Goal: Transaction & Acquisition: Book appointment/travel/reservation

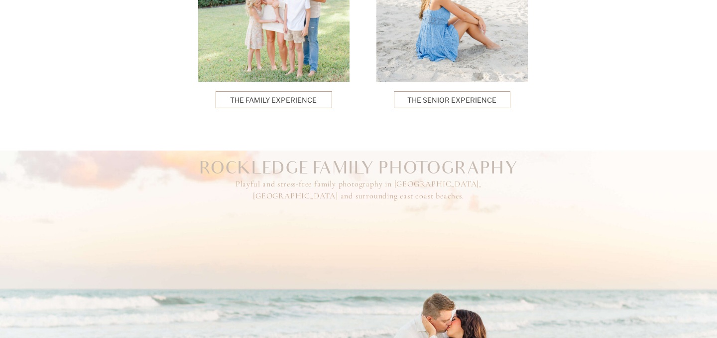
scroll to position [2731, 0]
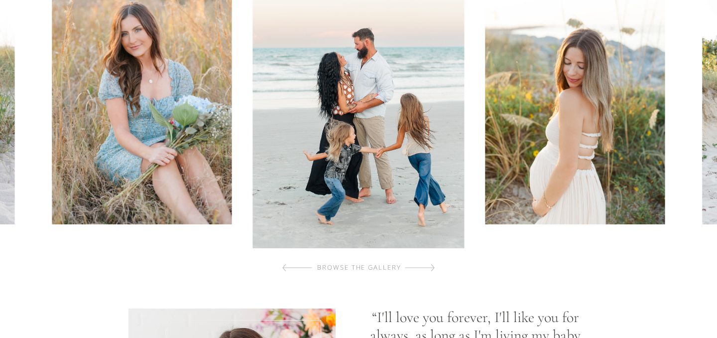
scroll to position [543, 0]
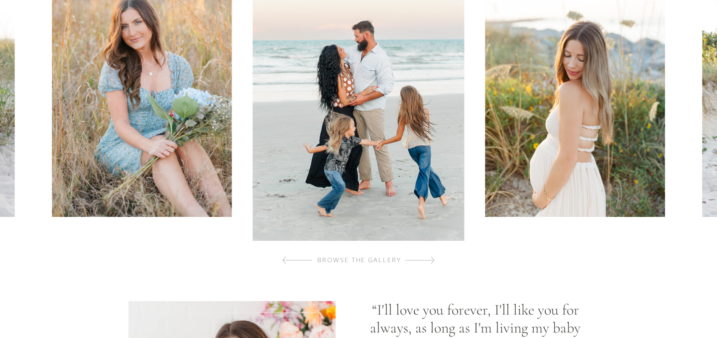
click at [361, 260] on div "browse the gallery" at bounding box center [359, 260] width 119 height 10
click at [419, 259] on div at bounding box center [420, 260] width 30 height 20
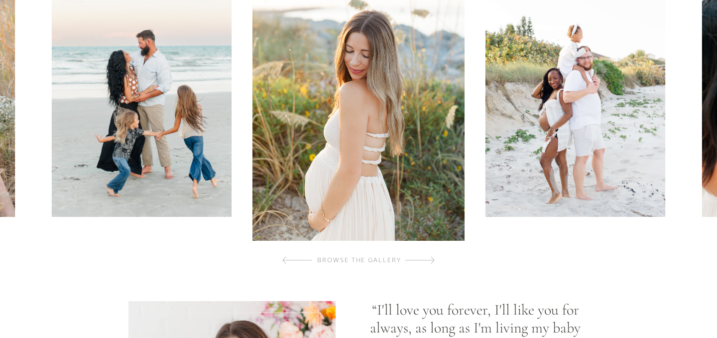
click at [421, 259] on div at bounding box center [420, 260] width 30 height 20
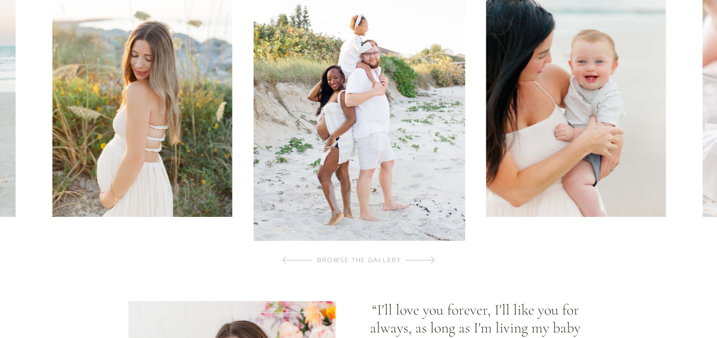
click at [421, 259] on div at bounding box center [420, 260] width 30 height 20
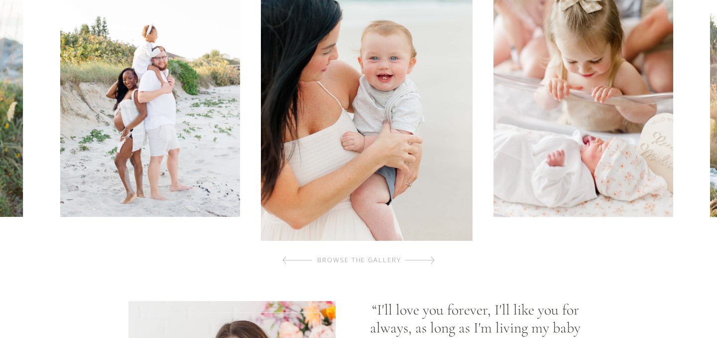
click at [421, 259] on div at bounding box center [420, 260] width 30 height 20
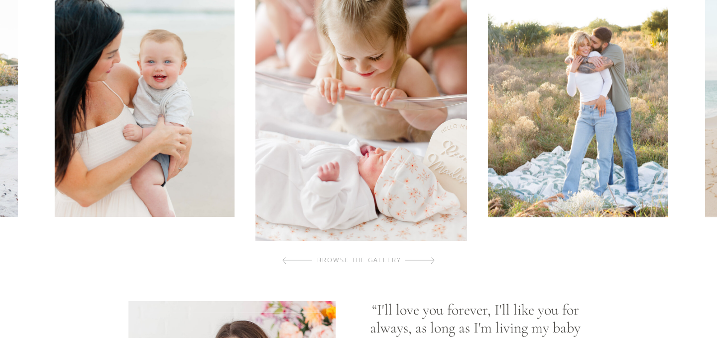
click at [421, 259] on div at bounding box center [420, 260] width 30 height 20
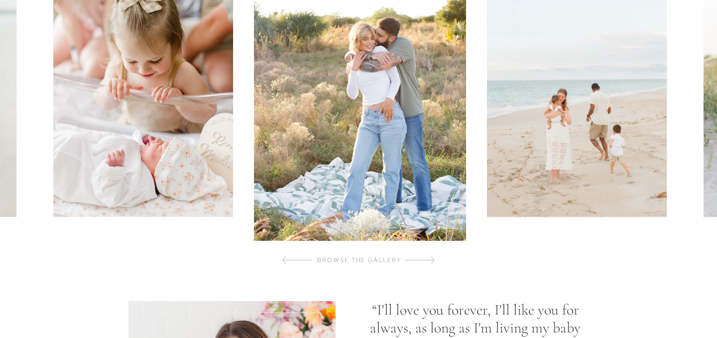
click at [421, 259] on div at bounding box center [420, 260] width 30 height 20
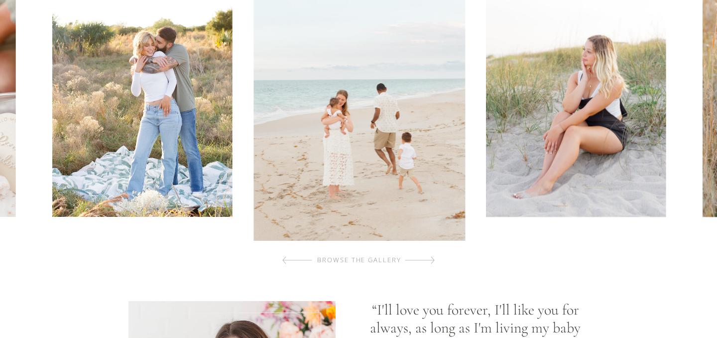
click at [421, 259] on div at bounding box center [420, 260] width 30 height 20
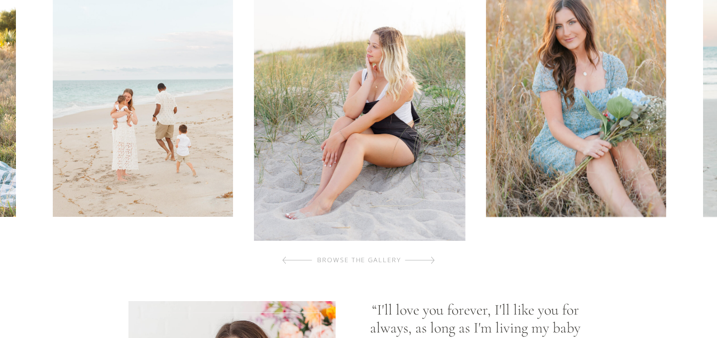
click at [421, 259] on div at bounding box center [420, 260] width 30 height 20
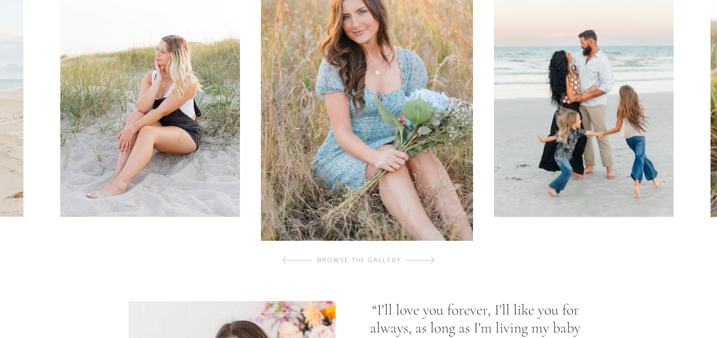
click at [421, 259] on div at bounding box center [420, 260] width 30 height 20
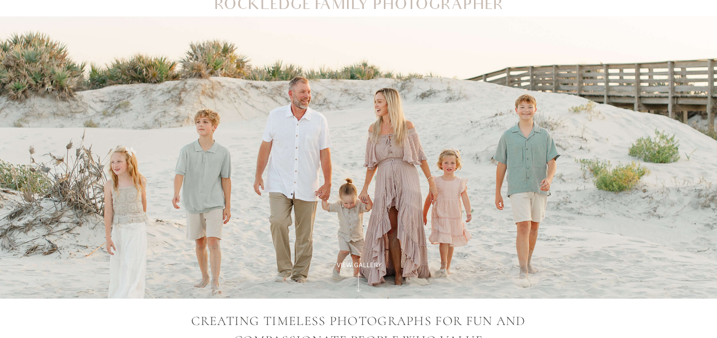
scroll to position [0, 0]
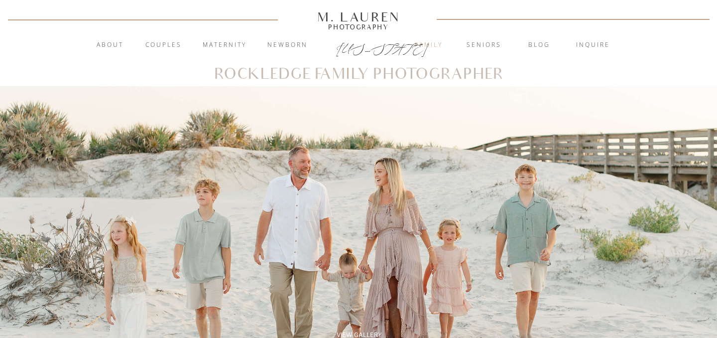
click at [425, 44] on nav "Family" at bounding box center [429, 45] width 54 height 10
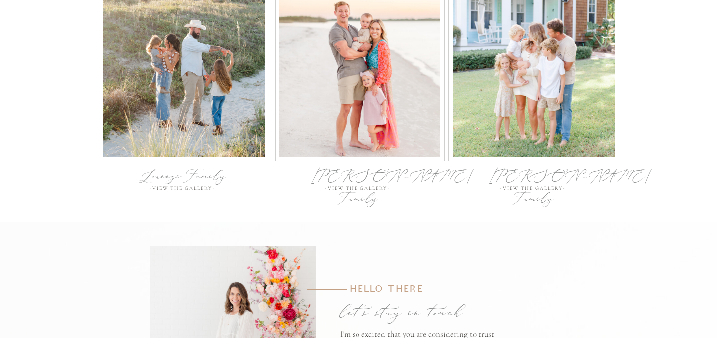
scroll to position [3278, 0]
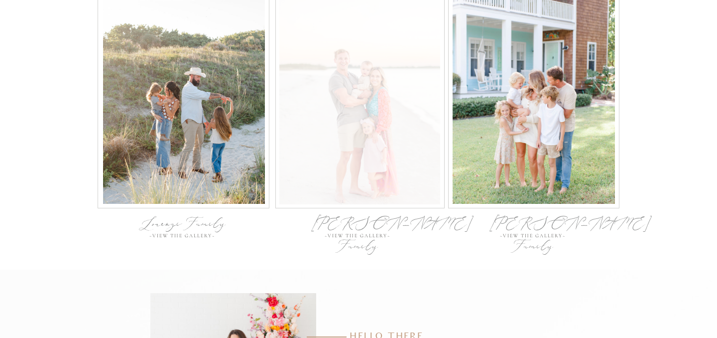
click at [349, 119] on div at bounding box center [359, 99] width 161 height 210
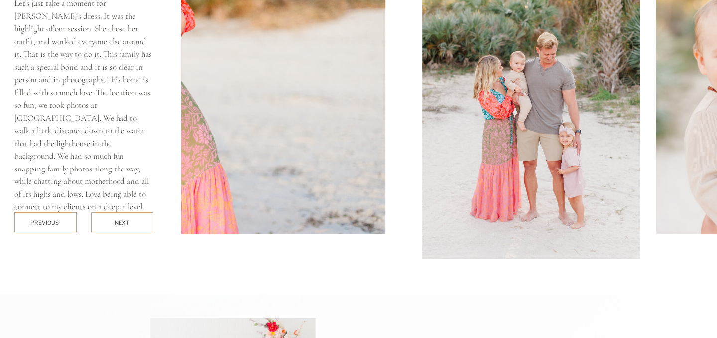
scroll to position [3576, 0]
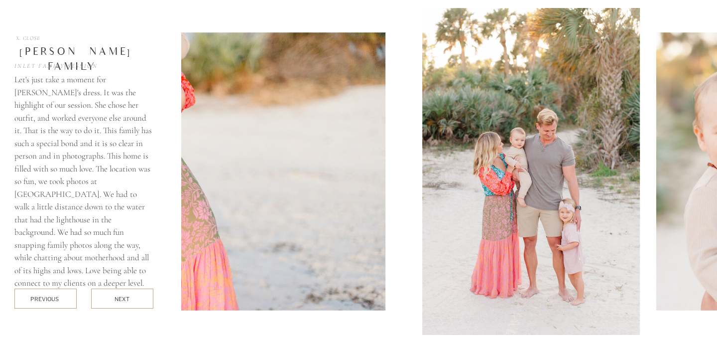
click at [108, 300] on div at bounding box center [122, 298] width 62 height 20
click at [122, 298] on div "next" at bounding box center [122, 298] width 15 height 7
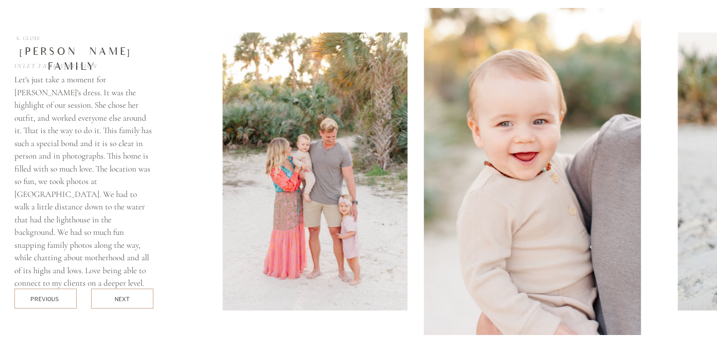
click at [122, 298] on div "next" at bounding box center [122, 298] width 15 height 7
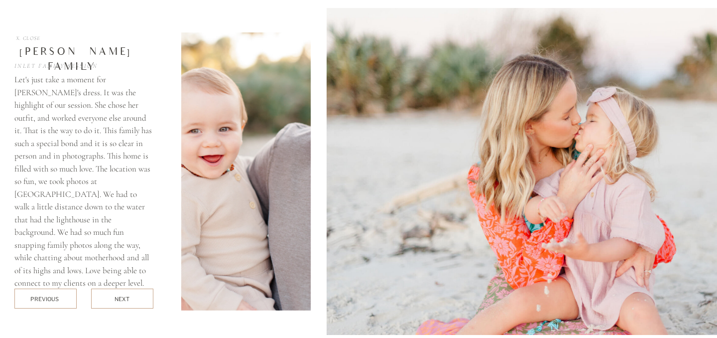
click at [122, 298] on div "next" at bounding box center [122, 298] width 15 height 7
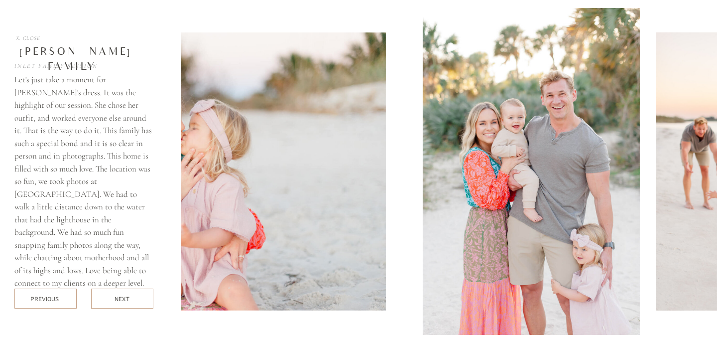
click at [122, 298] on div "next" at bounding box center [122, 298] width 15 height 7
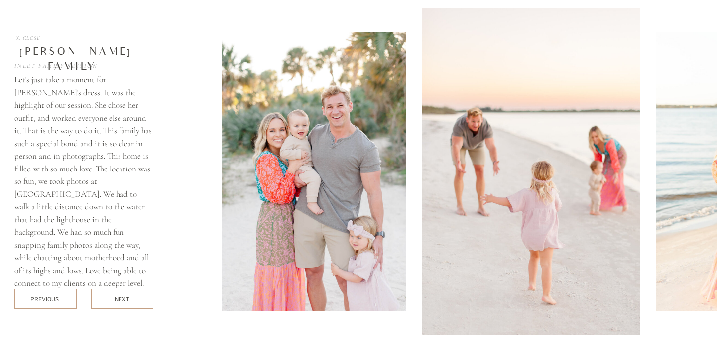
click at [122, 298] on div "next" at bounding box center [122, 298] width 15 height 7
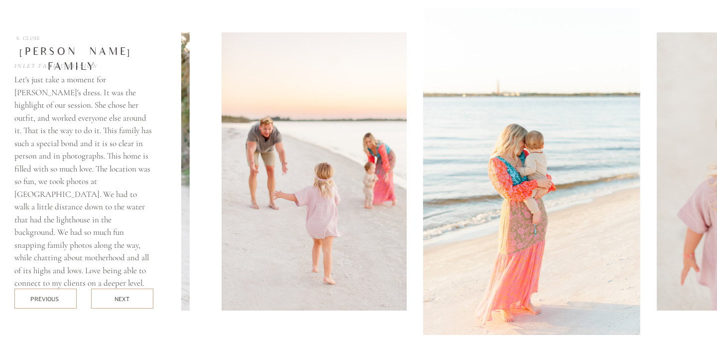
click at [122, 298] on div "next" at bounding box center [122, 298] width 15 height 7
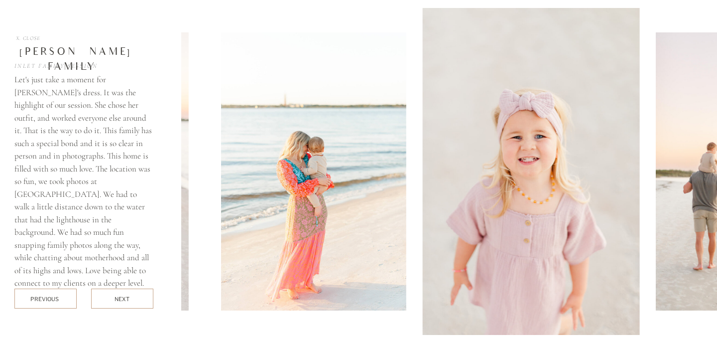
click at [122, 298] on div "next" at bounding box center [122, 298] width 15 height 7
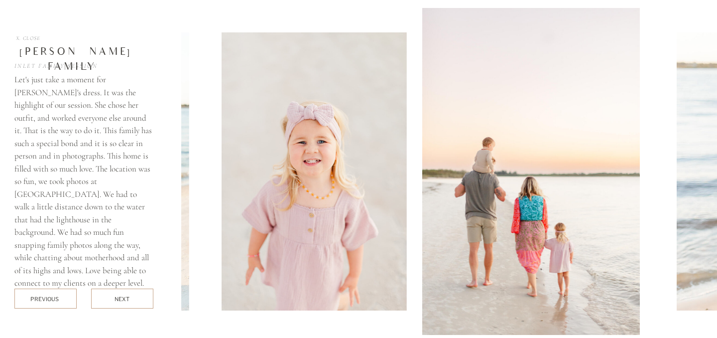
click at [122, 298] on div "next" at bounding box center [122, 298] width 15 height 7
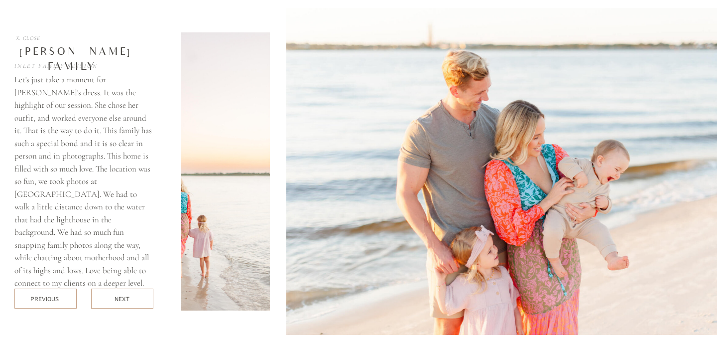
click at [122, 298] on div "next" at bounding box center [122, 298] width 15 height 7
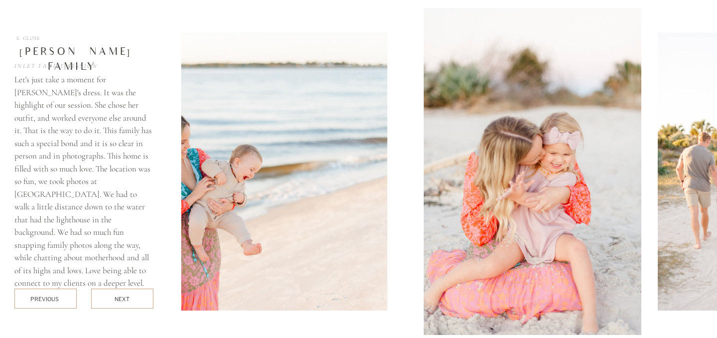
click at [122, 298] on div "next" at bounding box center [122, 298] width 15 height 7
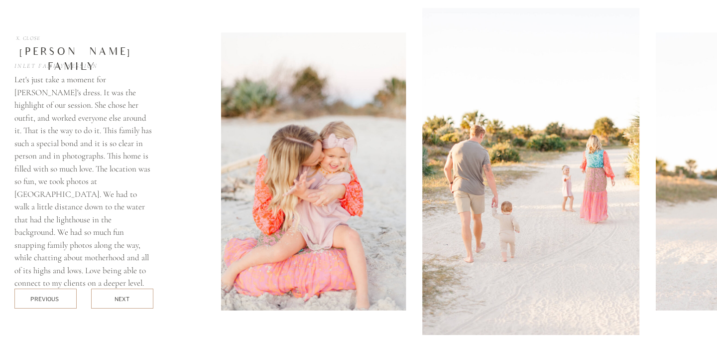
click at [18, 38] on div "X. Close" at bounding box center [27, 37] width 27 height 5
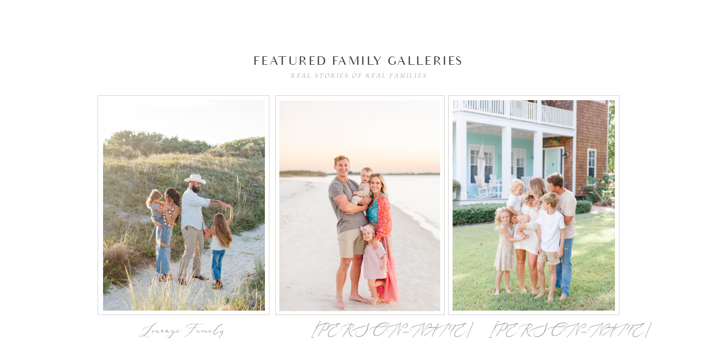
scroll to position [3228, 0]
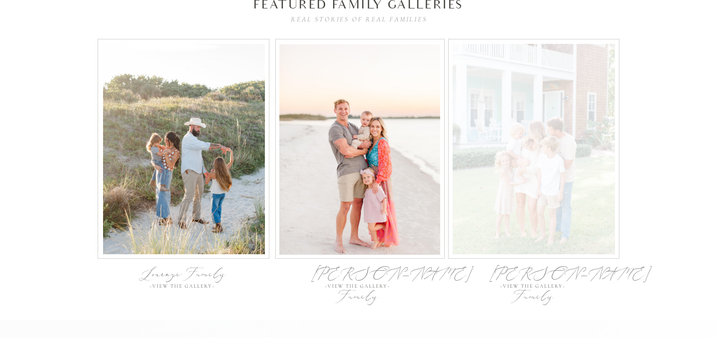
click at [570, 205] on div at bounding box center [534, 149] width 162 height 210
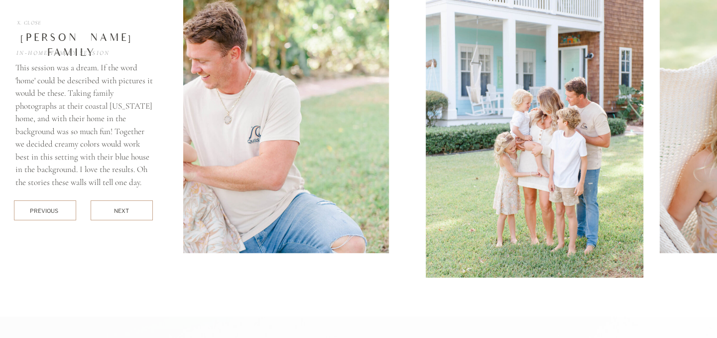
scroll to position [3631, 0]
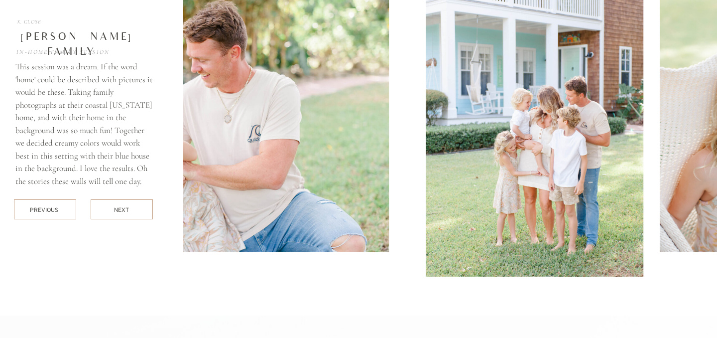
click at [145, 212] on div at bounding box center [122, 209] width 62 height 20
click at [137, 206] on div at bounding box center [122, 209] width 62 height 20
click at [124, 214] on div at bounding box center [122, 209] width 62 height 20
click at [123, 209] on div "next" at bounding box center [121, 209] width 15 height 7
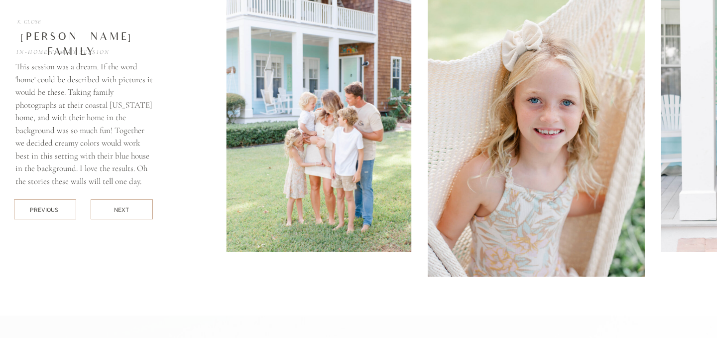
click at [123, 209] on div "next" at bounding box center [121, 209] width 15 height 7
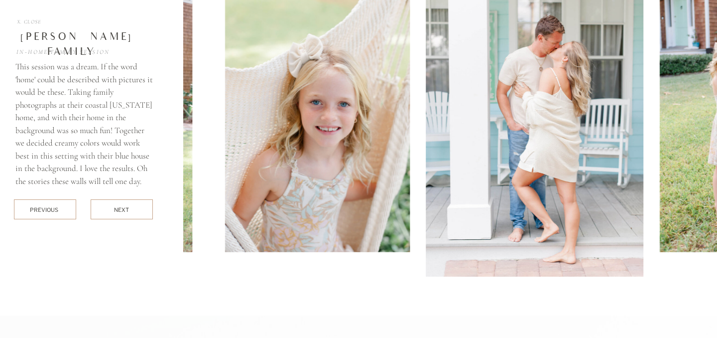
click at [123, 209] on div "next" at bounding box center [121, 209] width 15 height 7
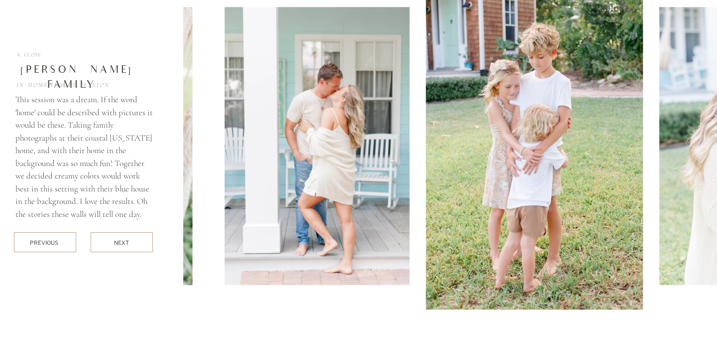
scroll to position [3593, 0]
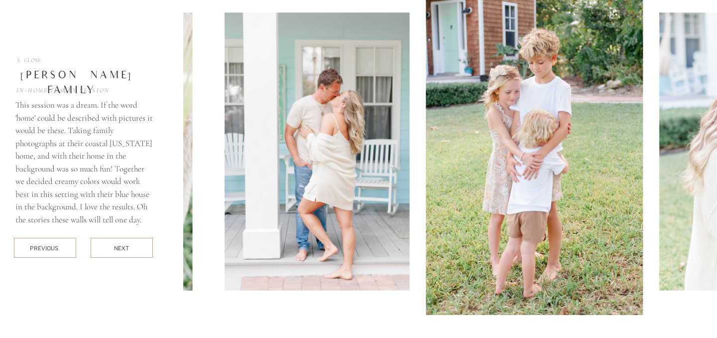
click at [112, 249] on div at bounding box center [122, 248] width 62 height 20
click at [119, 250] on div "next" at bounding box center [121, 247] width 15 height 7
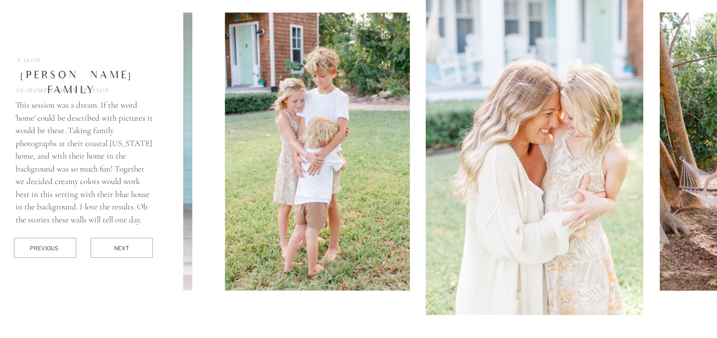
click at [119, 250] on div "next" at bounding box center [121, 247] width 15 height 7
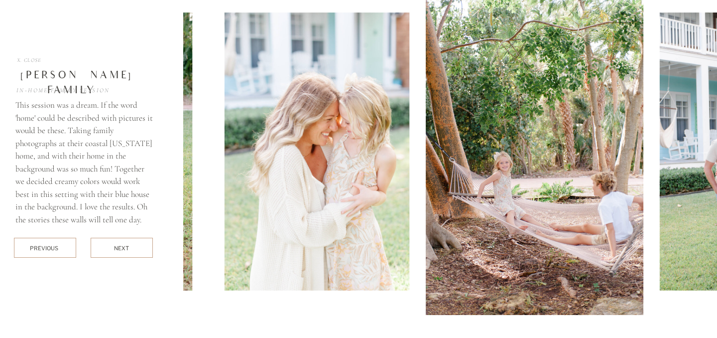
click at [119, 250] on div "next" at bounding box center [121, 247] width 15 height 7
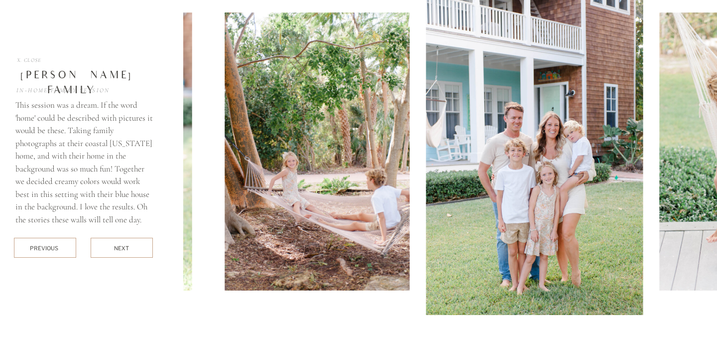
click at [119, 250] on div "next" at bounding box center [121, 247] width 15 height 7
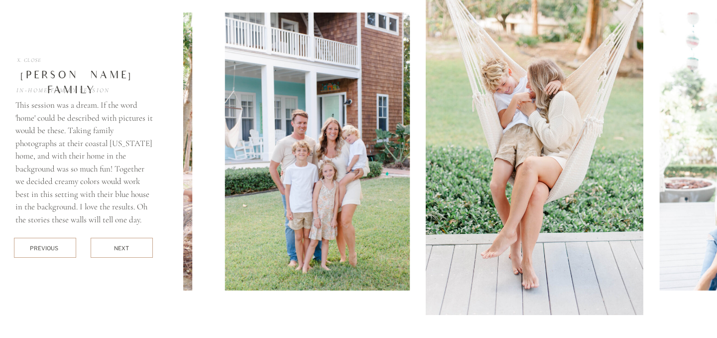
click at [120, 251] on div "next" at bounding box center [121, 247] width 15 height 7
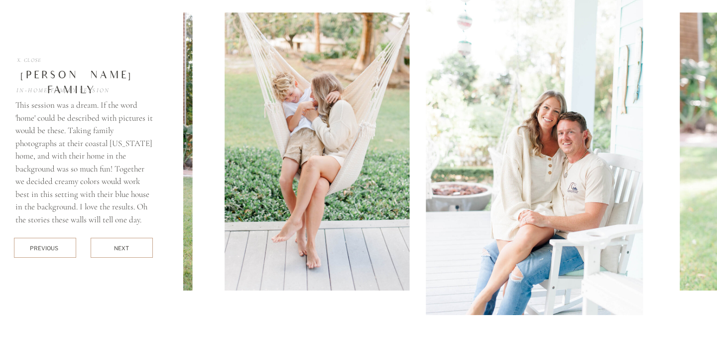
click at [120, 251] on div "next" at bounding box center [121, 247] width 15 height 7
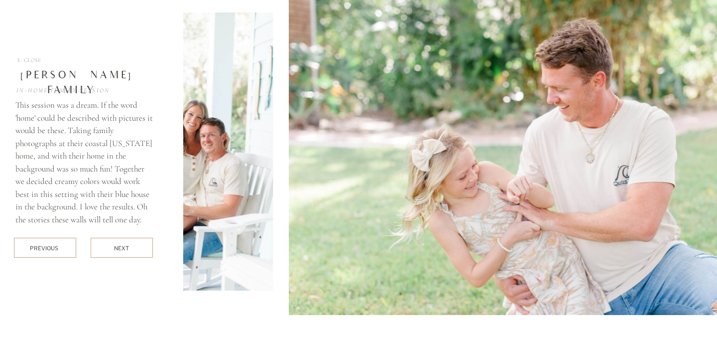
click at [120, 251] on div "next" at bounding box center [121, 247] width 15 height 7
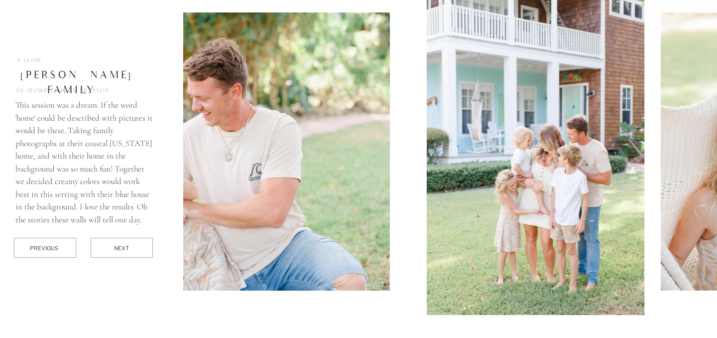
click at [120, 251] on div "next" at bounding box center [121, 247] width 15 height 7
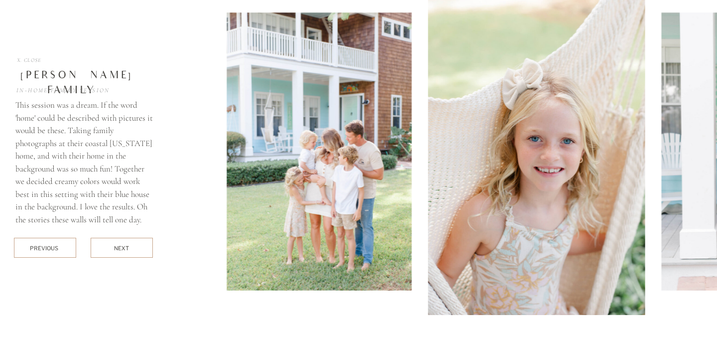
click at [120, 252] on div at bounding box center [122, 248] width 62 height 20
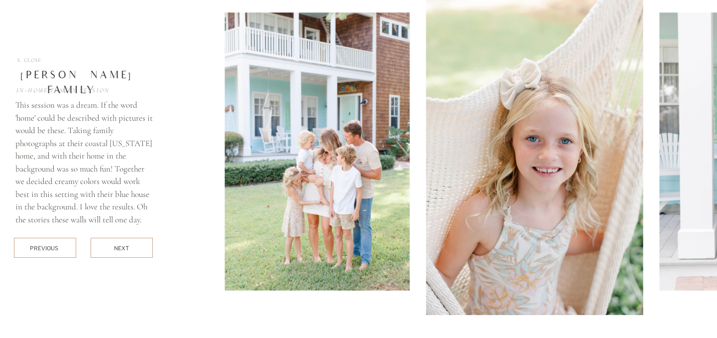
click at [120, 252] on div at bounding box center [122, 248] width 62 height 20
click at [121, 248] on div "next" at bounding box center [121, 247] width 15 height 7
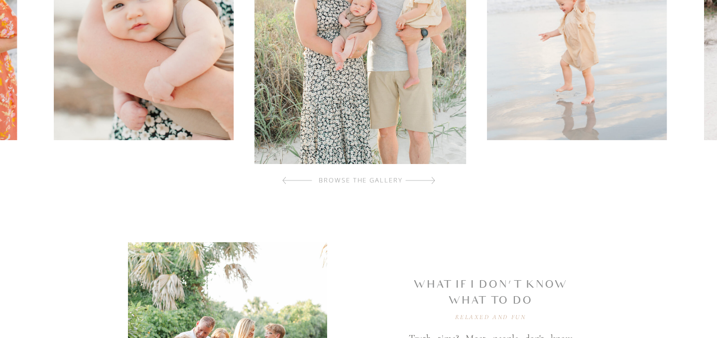
scroll to position [0, 0]
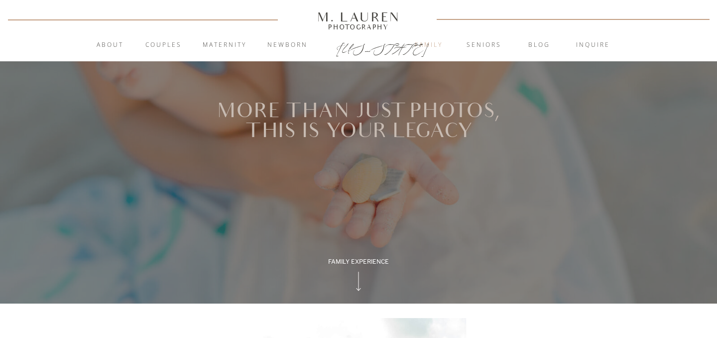
click at [433, 45] on nav "Family" at bounding box center [429, 45] width 54 height 10
click at [546, 43] on nav "blog" at bounding box center [540, 45] width 54 height 10
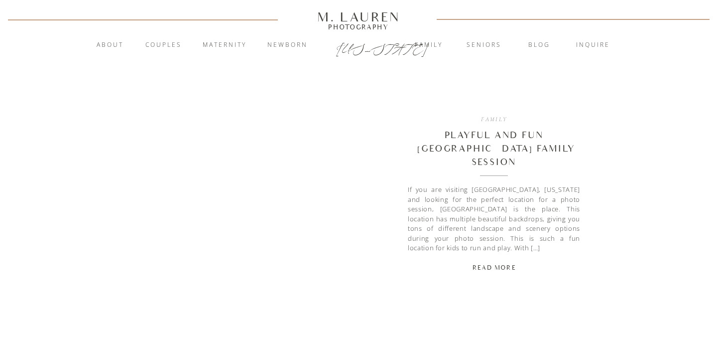
scroll to position [590, 0]
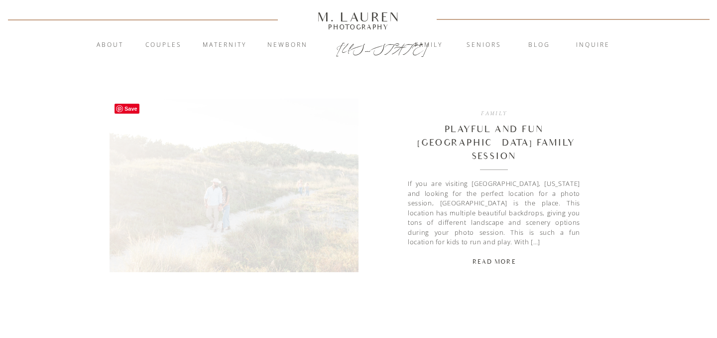
click at [291, 171] on img at bounding box center [234, 185] width 249 height 173
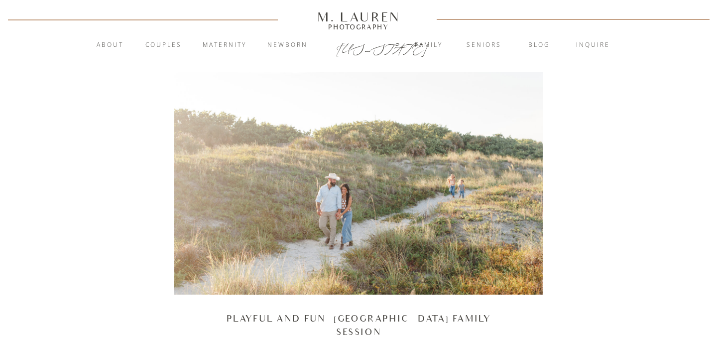
click at [363, 21] on div "M. Lauren" at bounding box center [358, 16] width 142 height 11
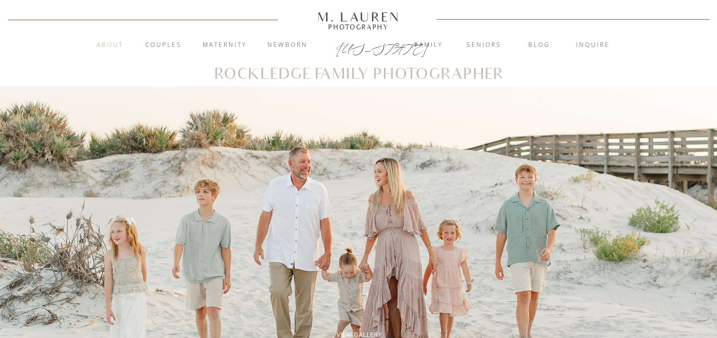
click at [121, 46] on nav "About" at bounding box center [110, 45] width 38 height 10
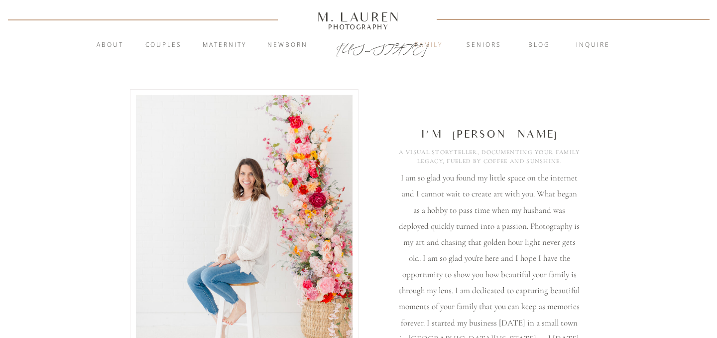
click at [426, 49] on nav "Family" at bounding box center [429, 45] width 54 height 10
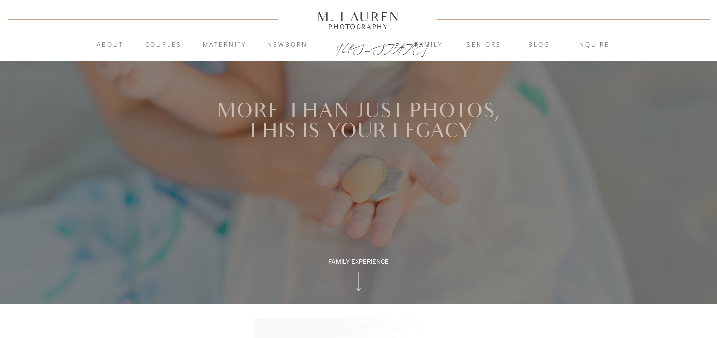
click at [363, 288] on icon at bounding box center [359, 281] width 28 height 25
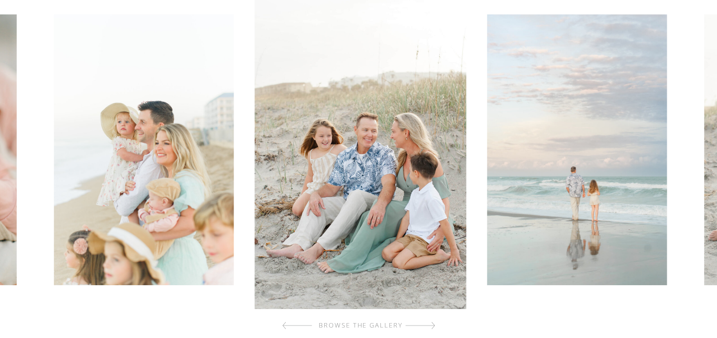
scroll to position [336, 0]
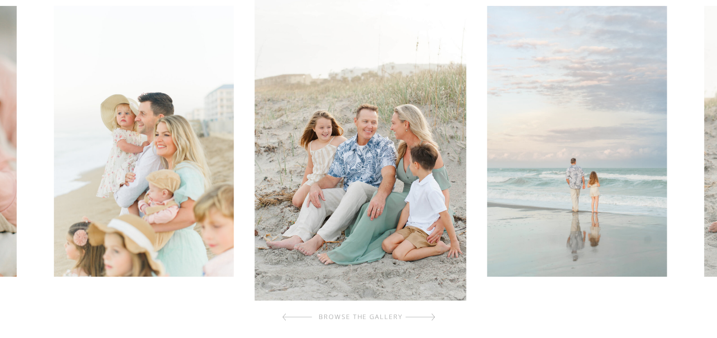
click at [430, 313] on div at bounding box center [421, 317] width 30 height 20
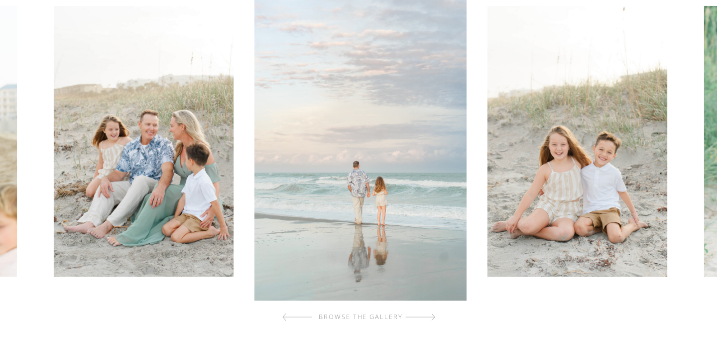
click at [428, 319] on div at bounding box center [421, 317] width 30 height 20
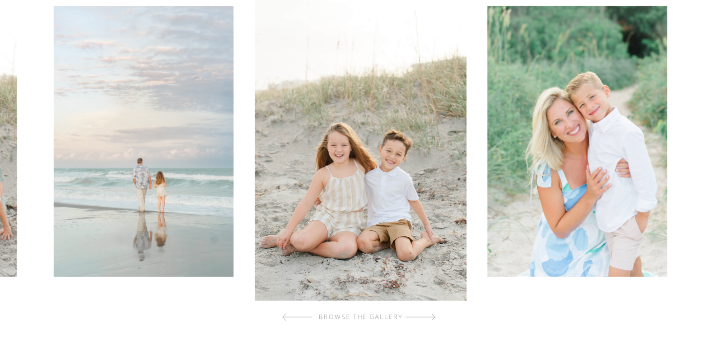
click at [428, 319] on div at bounding box center [421, 317] width 30 height 20
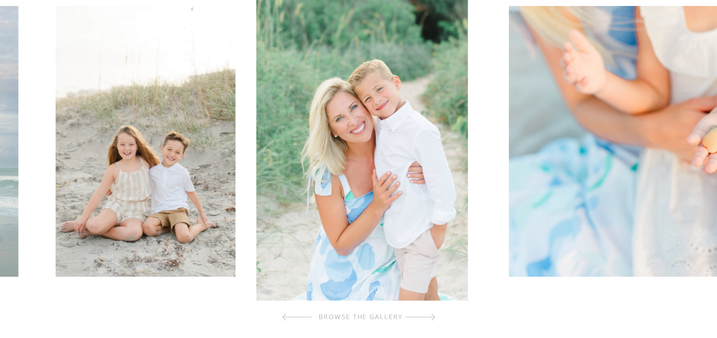
click at [428, 319] on div at bounding box center [421, 317] width 30 height 20
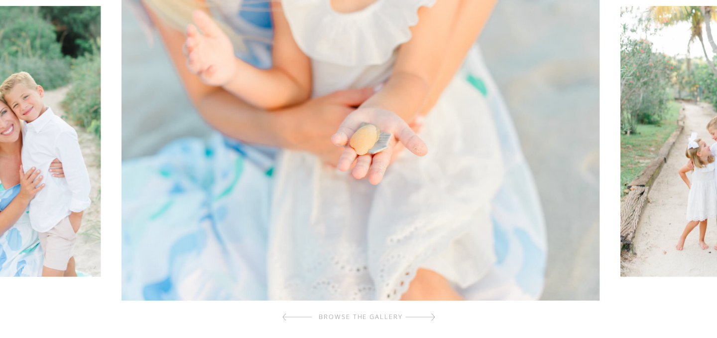
click at [428, 319] on div at bounding box center [421, 317] width 30 height 20
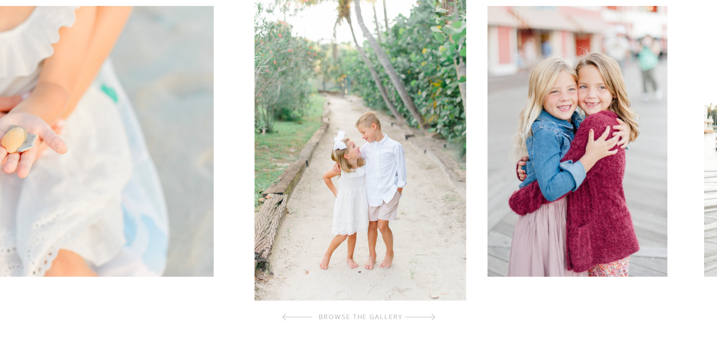
click at [428, 319] on div at bounding box center [421, 317] width 30 height 20
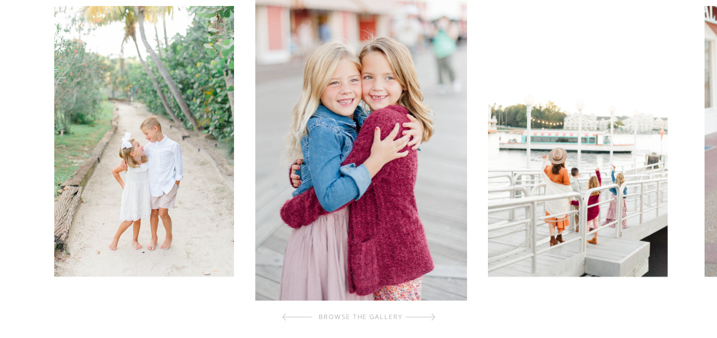
click at [428, 319] on div at bounding box center [421, 317] width 30 height 20
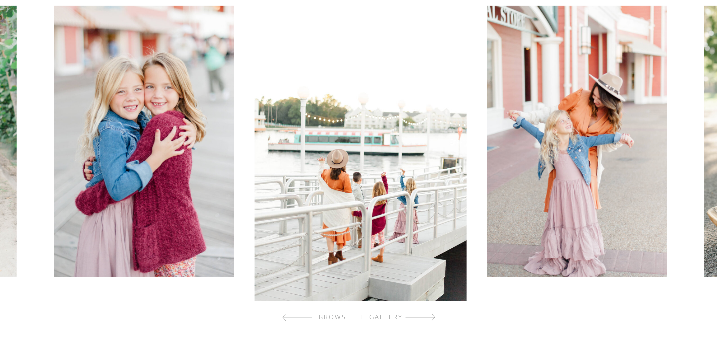
click at [428, 319] on div at bounding box center [421, 317] width 30 height 20
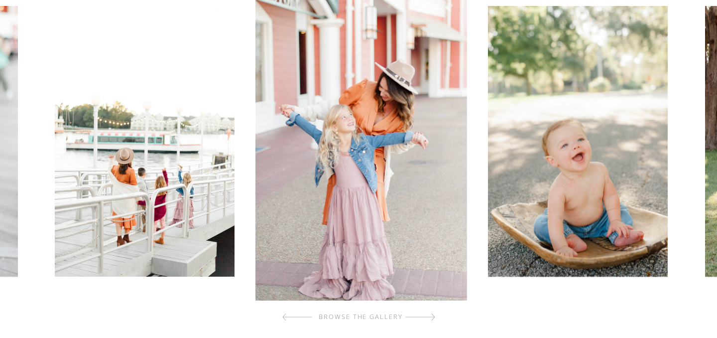
click at [428, 319] on div at bounding box center [421, 317] width 30 height 20
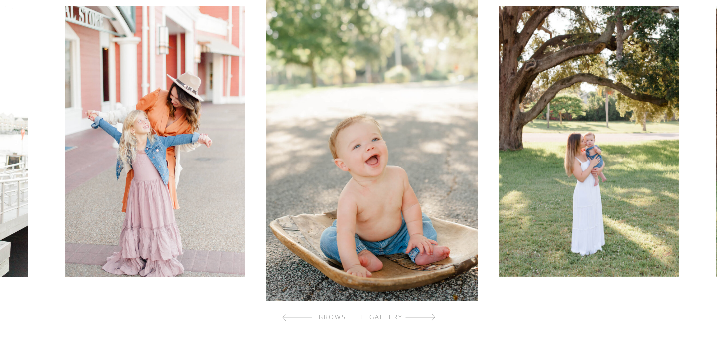
click at [428, 319] on div at bounding box center [421, 317] width 30 height 20
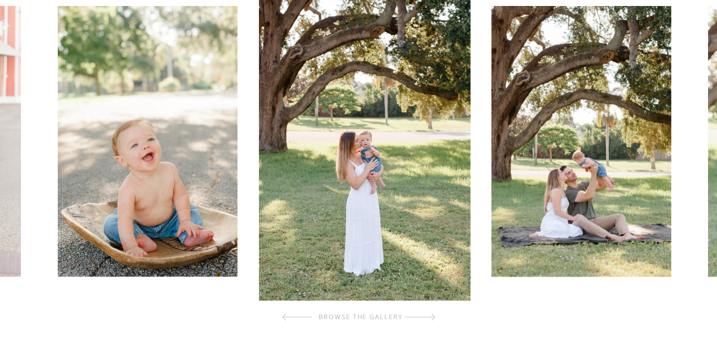
click at [428, 319] on div at bounding box center [421, 317] width 30 height 20
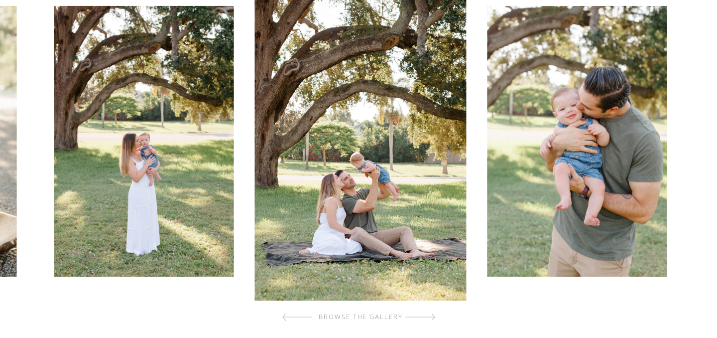
click at [430, 320] on div at bounding box center [421, 317] width 30 height 20
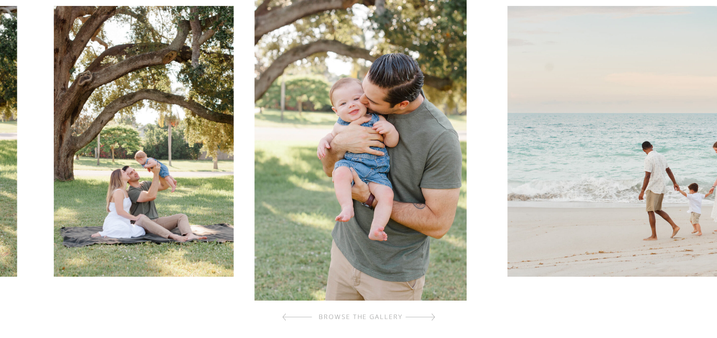
click at [431, 319] on div at bounding box center [421, 317] width 30 height 20
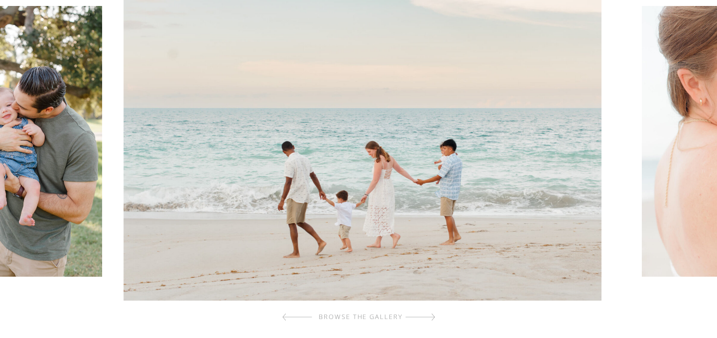
click at [431, 319] on div at bounding box center [421, 317] width 30 height 20
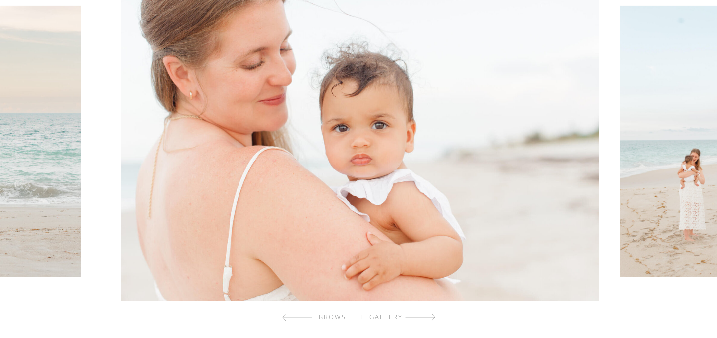
click at [431, 319] on div at bounding box center [421, 317] width 30 height 20
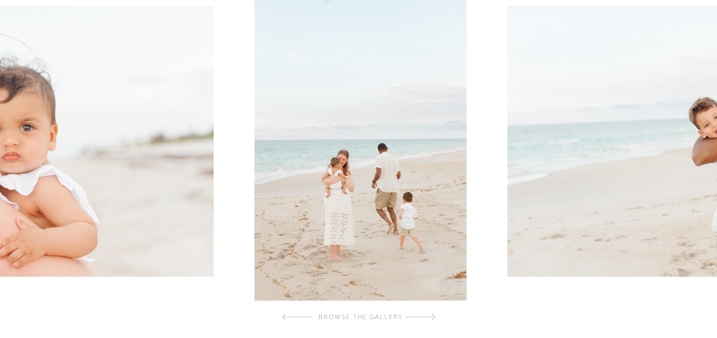
click at [431, 319] on div at bounding box center [421, 317] width 30 height 20
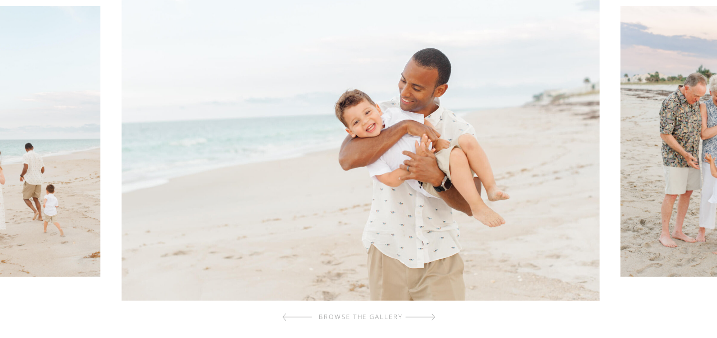
click at [431, 319] on div at bounding box center [421, 317] width 30 height 20
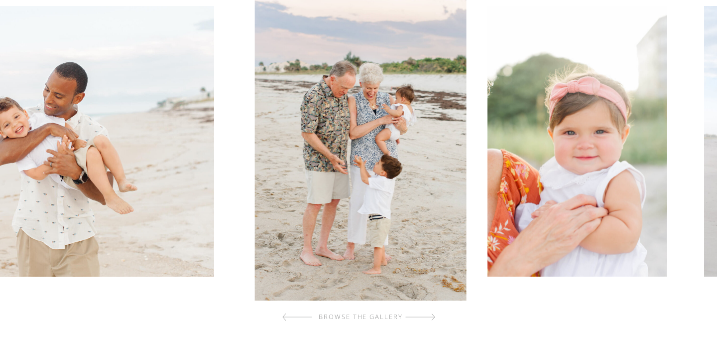
click at [431, 319] on div at bounding box center [421, 317] width 30 height 20
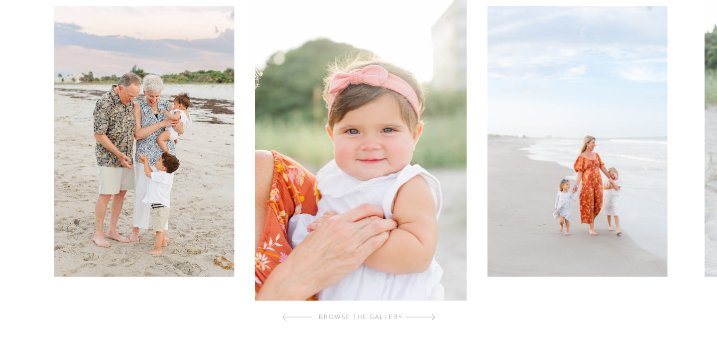
click at [431, 319] on div at bounding box center [421, 317] width 30 height 20
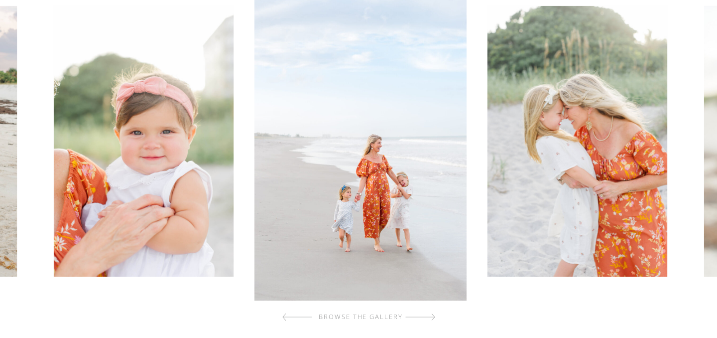
click at [431, 319] on div at bounding box center [421, 317] width 30 height 20
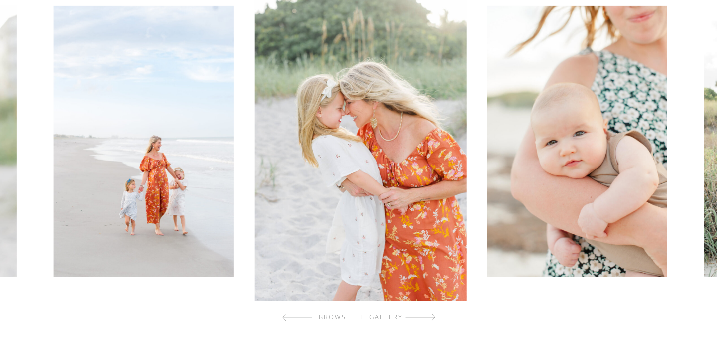
click at [431, 319] on div at bounding box center [421, 317] width 30 height 20
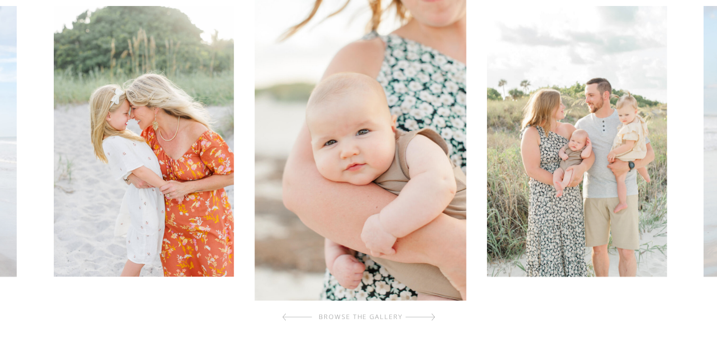
click at [431, 319] on div at bounding box center [421, 317] width 30 height 20
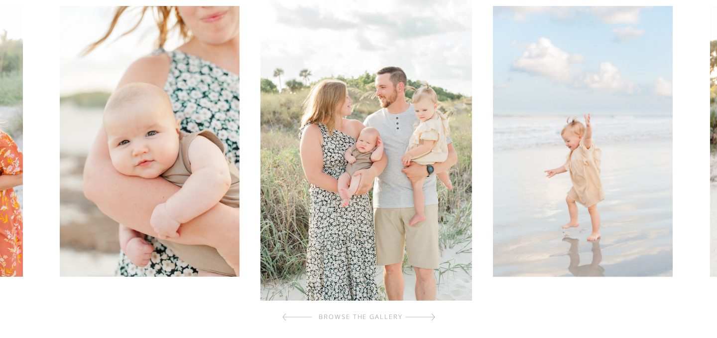
click at [431, 319] on div at bounding box center [421, 317] width 30 height 20
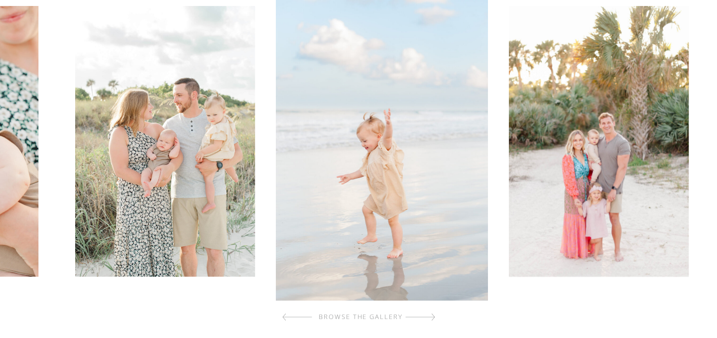
click at [431, 319] on div at bounding box center [421, 317] width 30 height 20
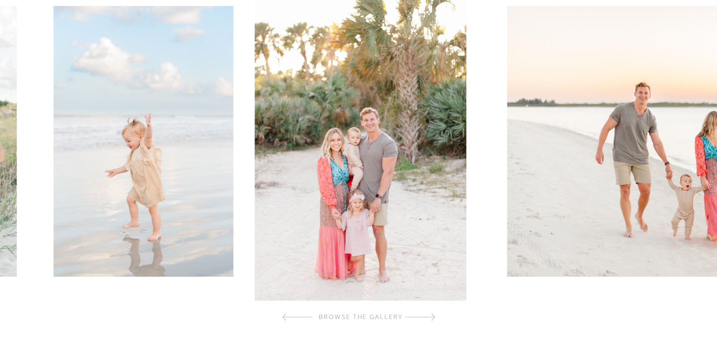
click at [431, 319] on div at bounding box center [421, 317] width 30 height 20
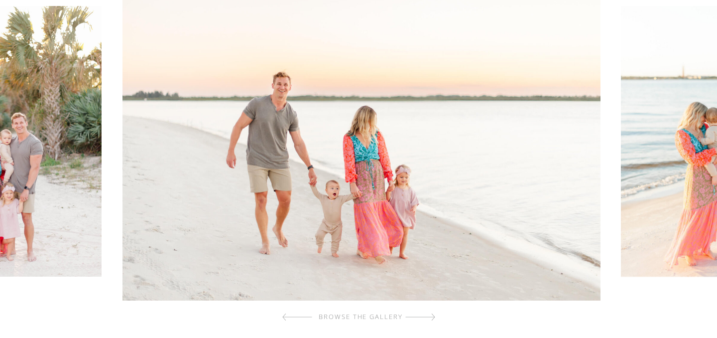
click at [431, 319] on div at bounding box center [421, 317] width 30 height 20
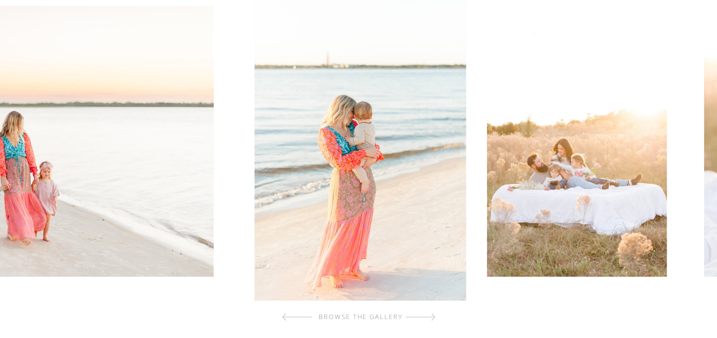
click at [431, 319] on div at bounding box center [421, 317] width 30 height 20
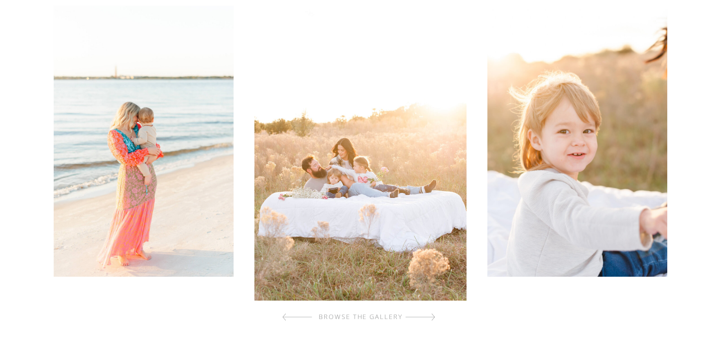
click at [431, 319] on div at bounding box center [421, 317] width 30 height 20
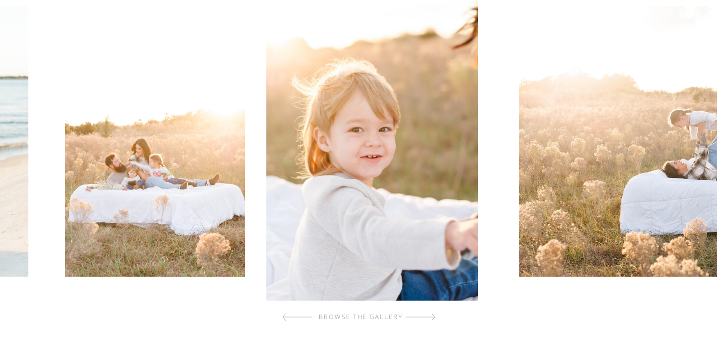
click at [431, 319] on div at bounding box center [421, 317] width 30 height 20
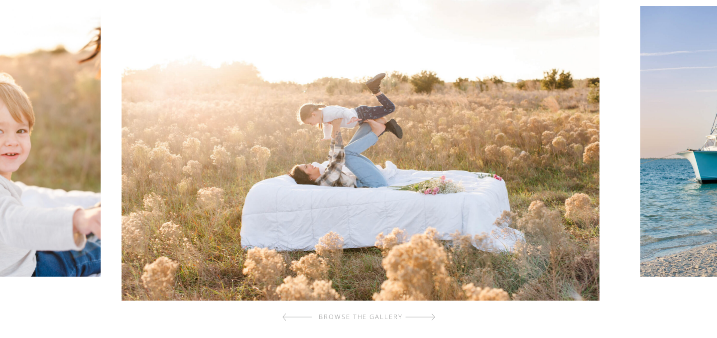
click at [431, 319] on div at bounding box center [421, 317] width 30 height 20
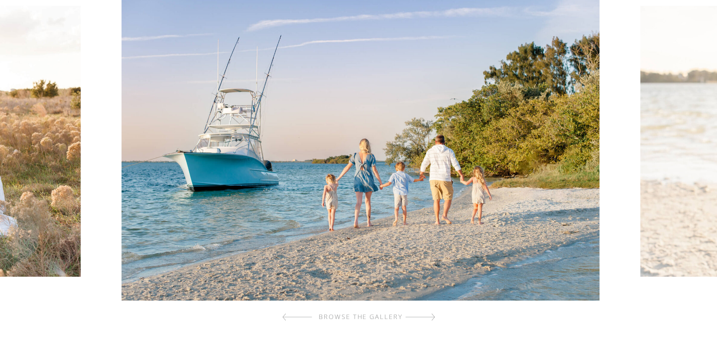
click at [431, 319] on div at bounding box center [421, 317] width 30 height 20
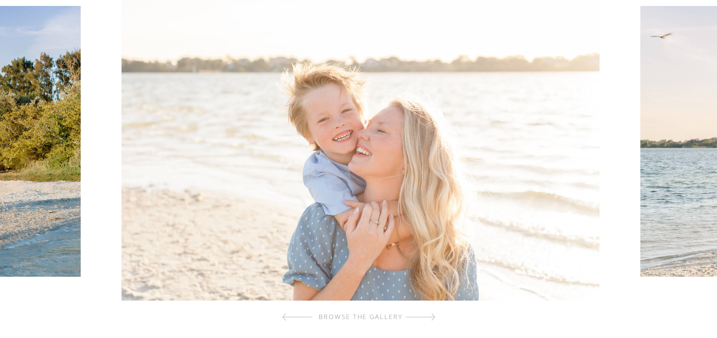
click at [430, 317] on div at bounding box center [421, 317] width 30 height 20
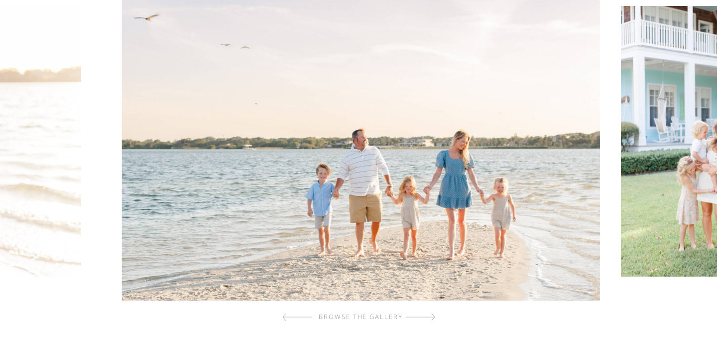
click at [430, 317] on div at bounding box center [421, 317] width 30 height 20
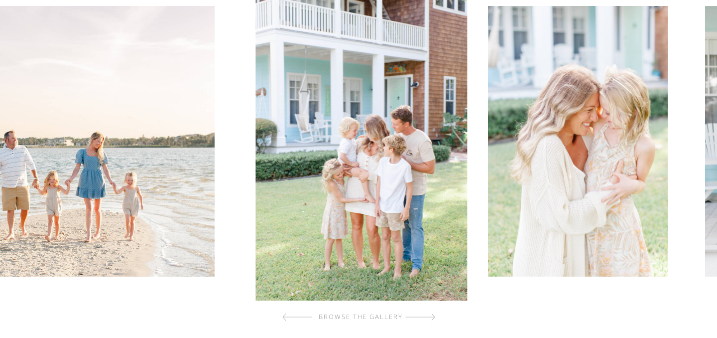
click at [430, 317] on div at bounding box center [421, 317] width 30 height 20
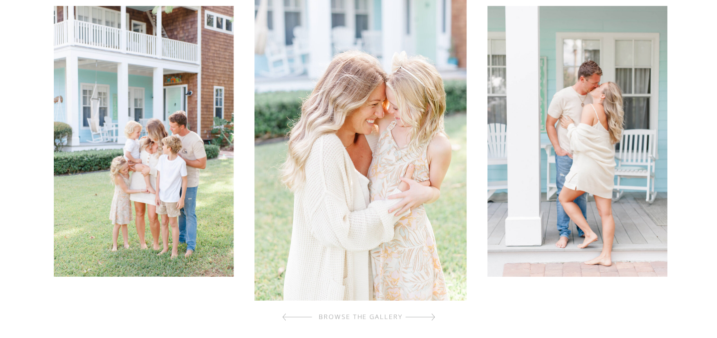
click at [430, 317] on div at bounding box center [421, 317] width 30 height 20
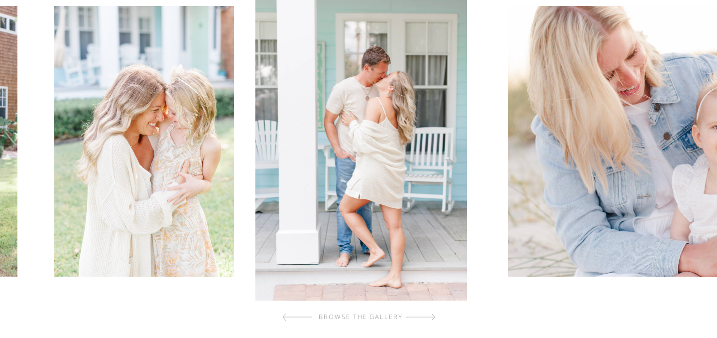
click at [430, 317] on div at bounding box center [421, 317] width 30 height 20
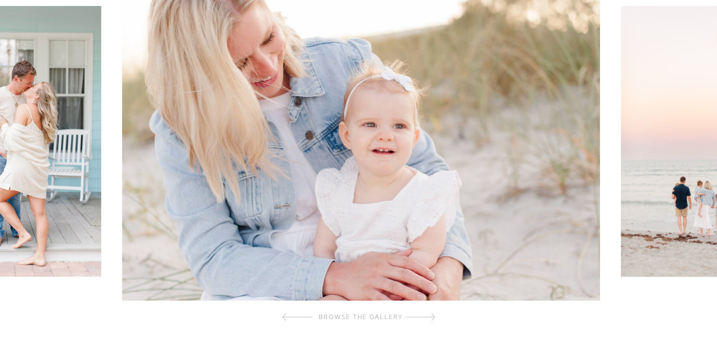
click at [430, 317] on div at bounding box center [421, 317] width 30 height 20
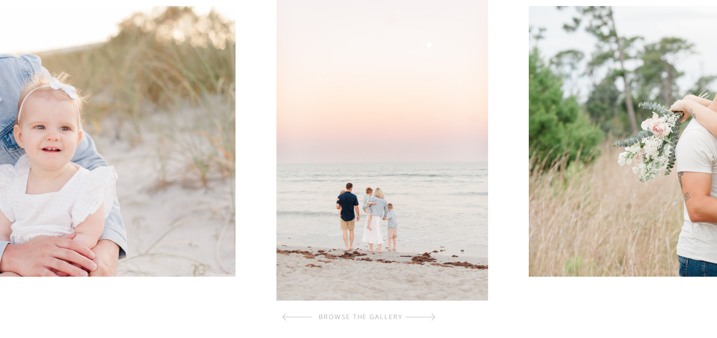
click at [430, 317] on div at bounding box center [421, 317] width 30 height 20
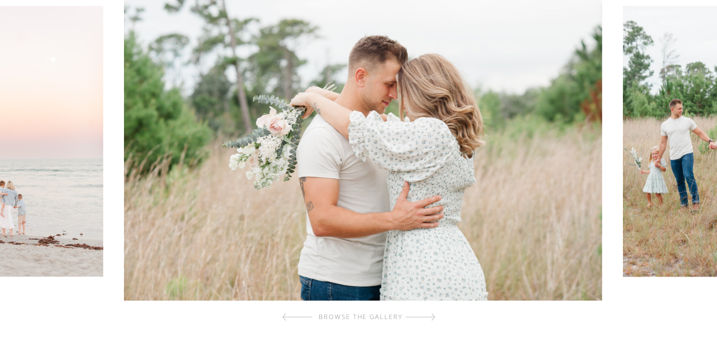
click at [430, 317] on div at bounding box center [421, 317] width 30 height 20
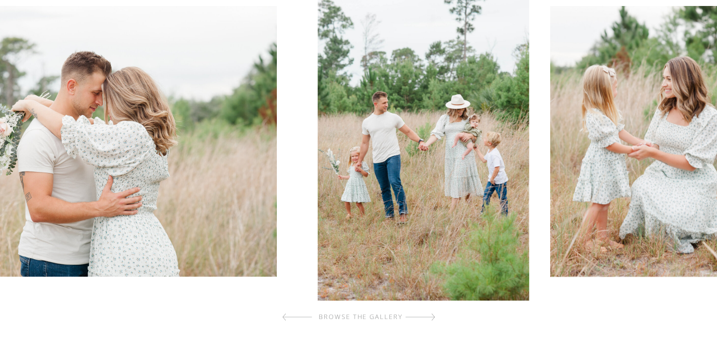
click at [430, 317] on div at bounding box center [421, 317] width 30 height 20
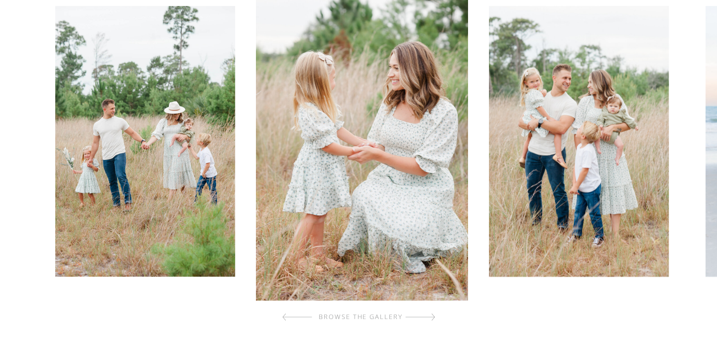
click at [430, 317] on div at bounding box center [421, 317] width 30 height 20
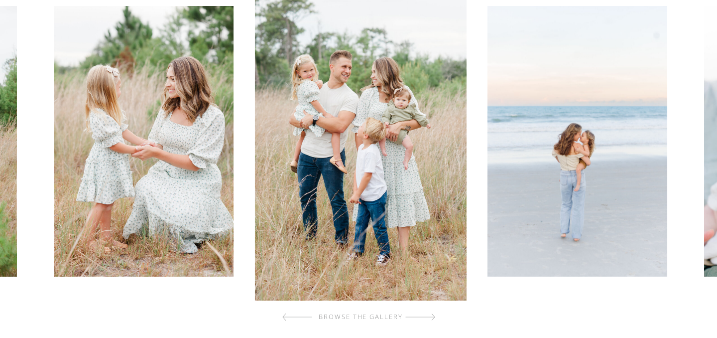
click at [430, 317] on div at bounding box center [421, 317] width 30 height 20
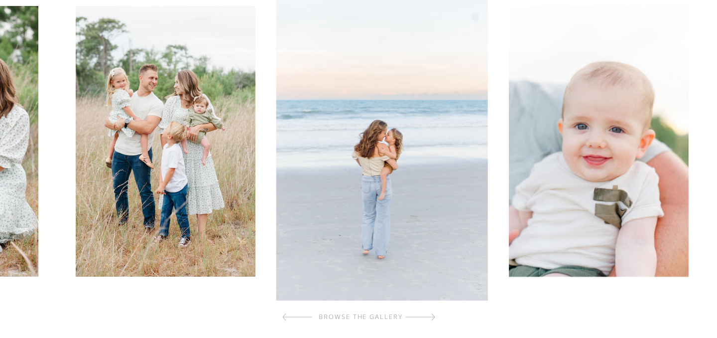
click at [430, 317] on div at bounding box center [421, 317] width 30 height 20
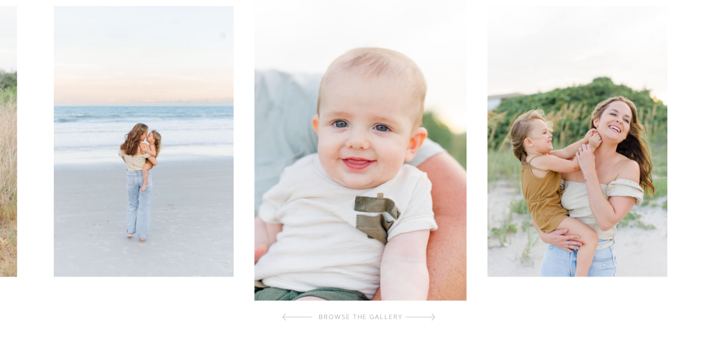
click at [430, 317] on div at bounding box center [421, 317] width 30 height 20
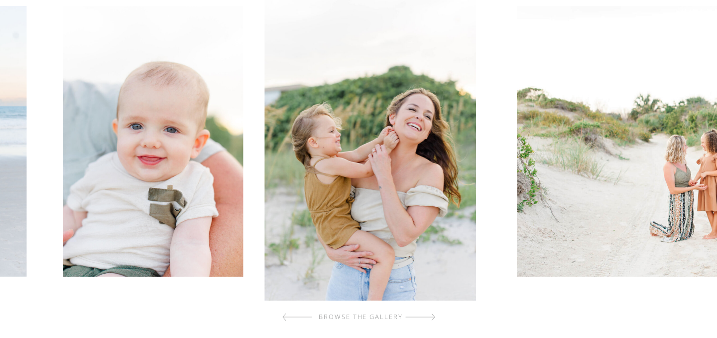
click at [430, 317] on div at bounding box center [421, 317] width 30 height 20
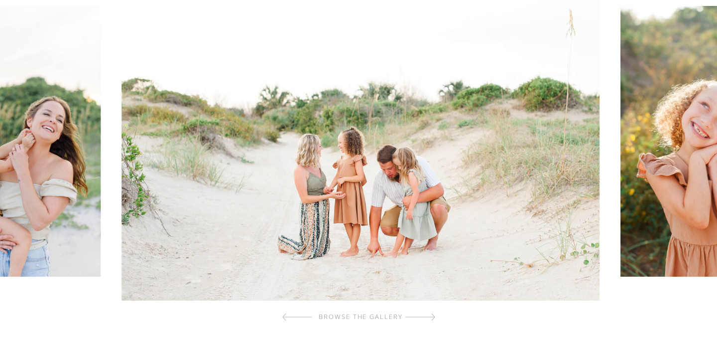
click at [430, 317] on div at bounding box center [421, 317] width 30 height 20
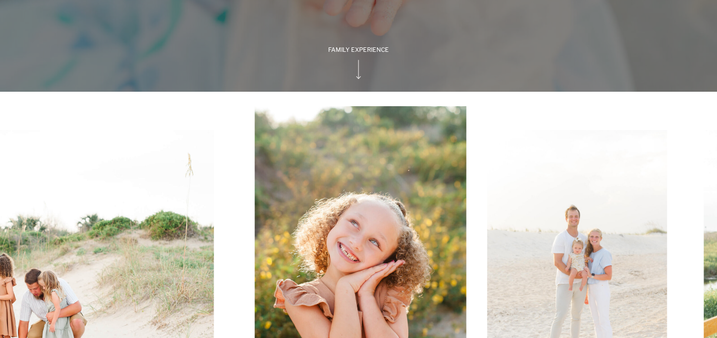
scroll to position [0, 0]
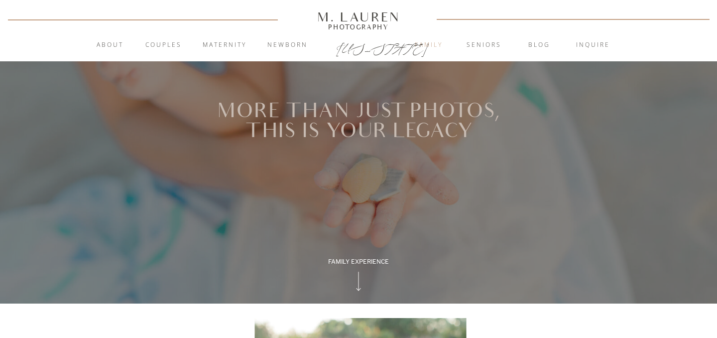
click at [434, 46] on nav "Family" at bounding box center [429, 45] width 54 height 10
click at [111, 42] on nav "About" at bounding box center [110, 45] width 38 height 10
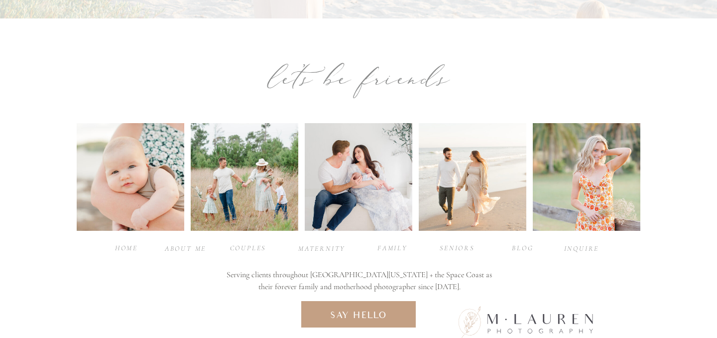
scroll to position [2322, 0]
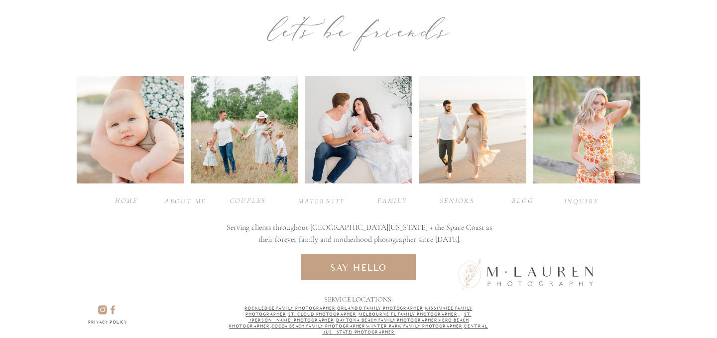
click at [568, 199] on div "INQUIRE" at bounding box center [582, 200] width 40 height 9
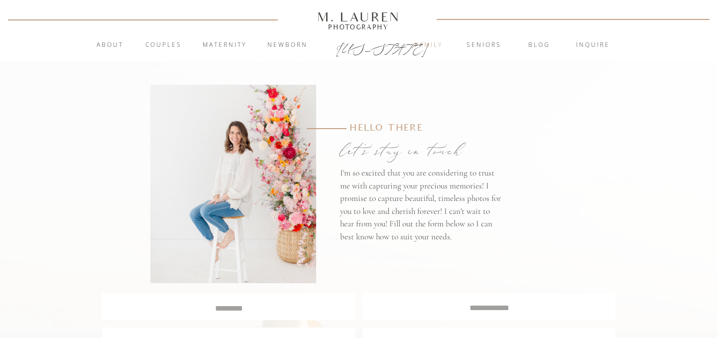
click at [431, 45] on nav "Family" at bounding box center [429, 45] width 54 height 10
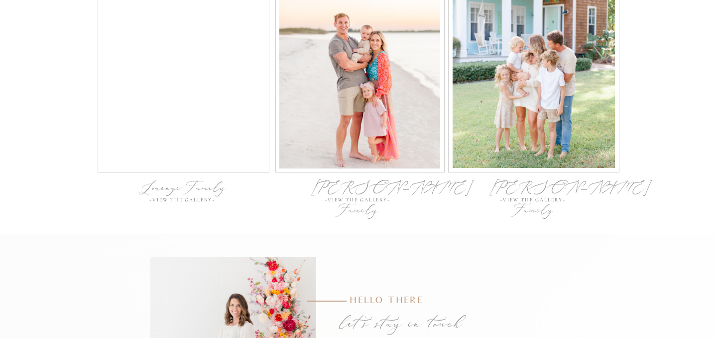
scroll to position [3399, 0]
